Goal: Transaction & Acquisition: Purchase product/service

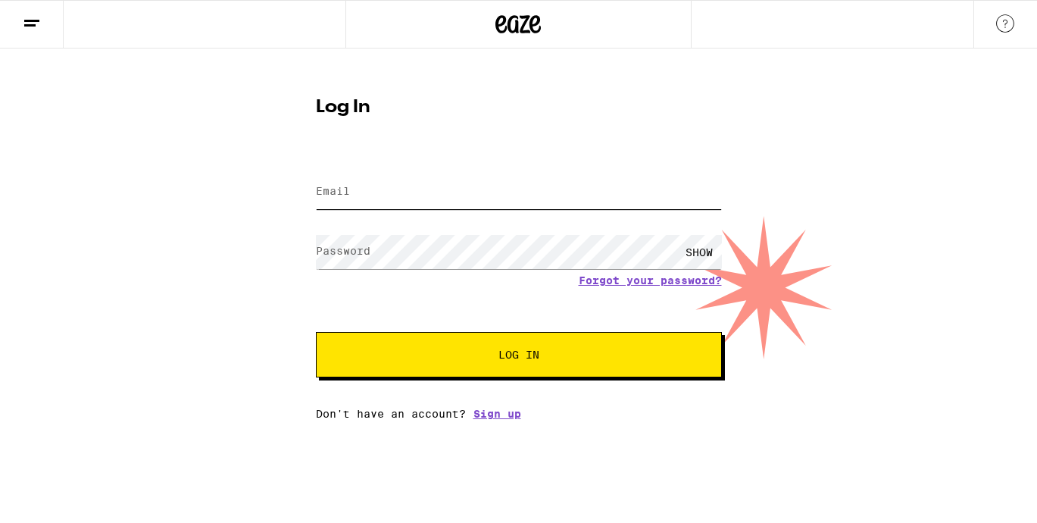
type input "[EMAIL_ADDRESS][DOMAIN_NAME]"
click at [436, 201] on input "[EMAIL_ADDRESS][DOMAIN_NAME]" at bounding box center [519, 192] width 406 height 34
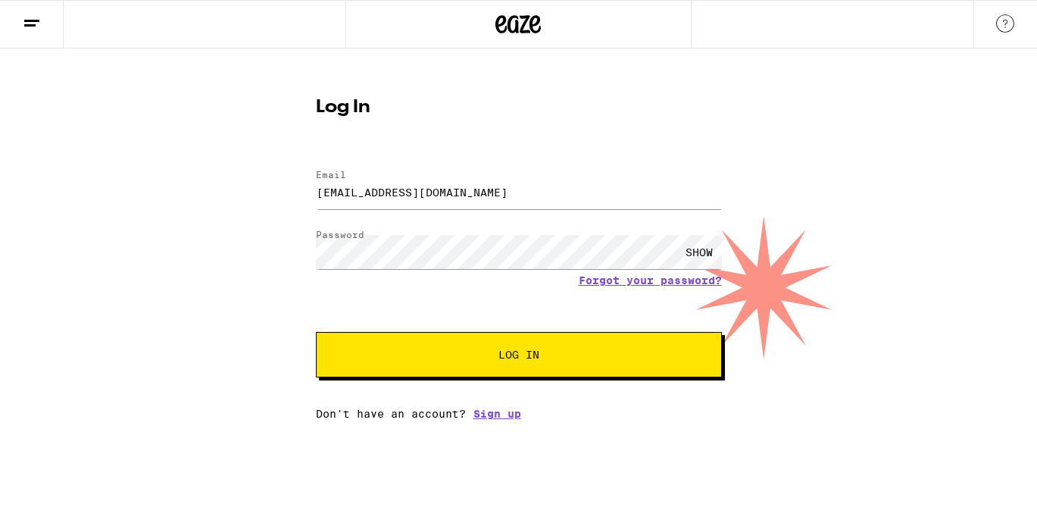
click at [161, 287] on div "Log In Email Email [EMAIL_ADDRESS][DOMAIN_NAME] Password Password SHOW Forgot y…" at bounding box center [518, 233] width 1037 height 371
click at [446, 356] on span "Log In" at bounding box center [518, 354] width 283 height 11
